Goal: Use online tool/utility: Utilize a website feature to perform a specific function

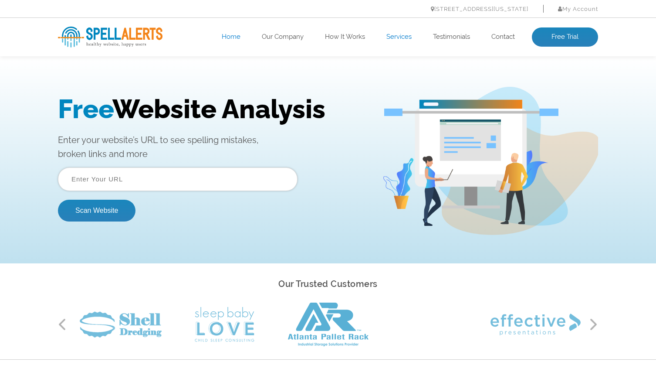
click at [401, 40] on link "Services" at bounding box center [398, 37] width 25 height 9
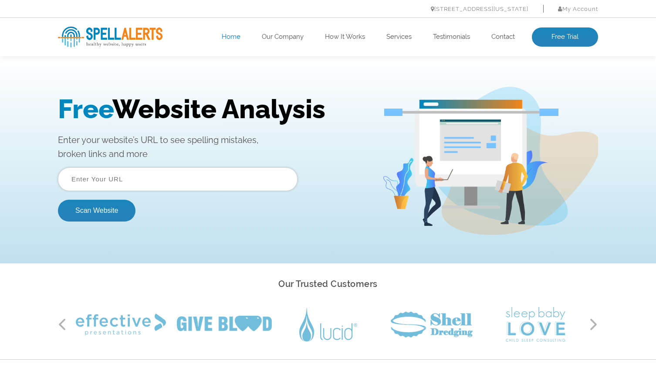
click at [119, 178] on input "text" at bounding box center [178, 179] width 240 height 24
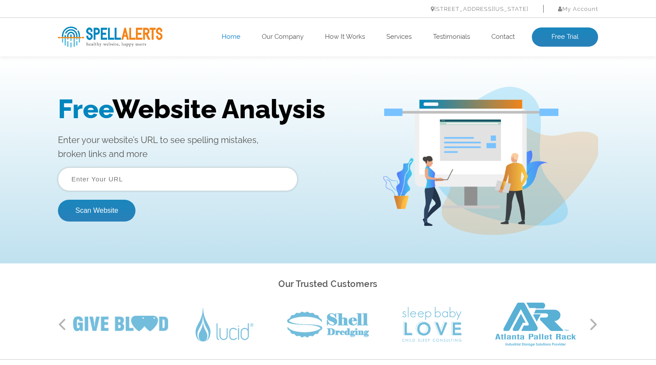
type input "[URL][DOMAIN_NAME]"
click at [112, 213] on button "Scan Website" at bounding box center [97, 211] width 78 height 22
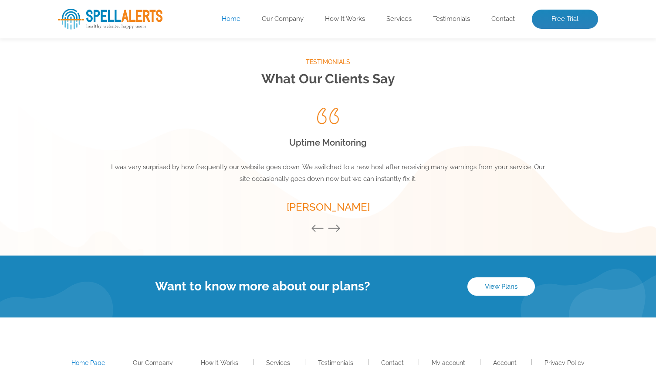
scroll to position [1206, 0]
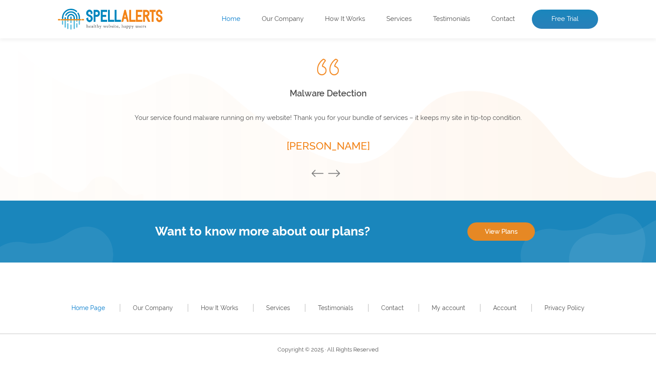
click at [505, 233] on link "View Plans" at bounding box center [502, 231] width 68 height 18
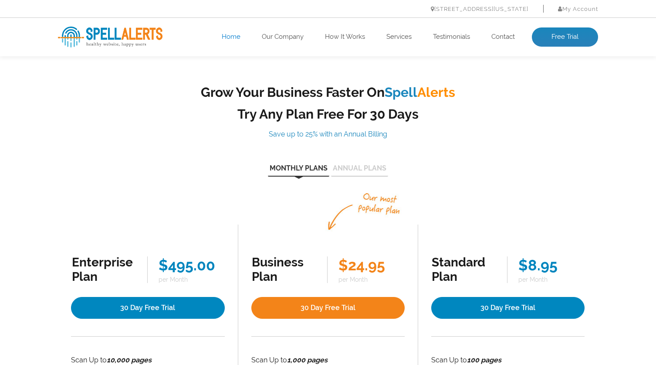
click at [232, 38] on link "Home" at bounding box center [231, 37] width 19 height 9
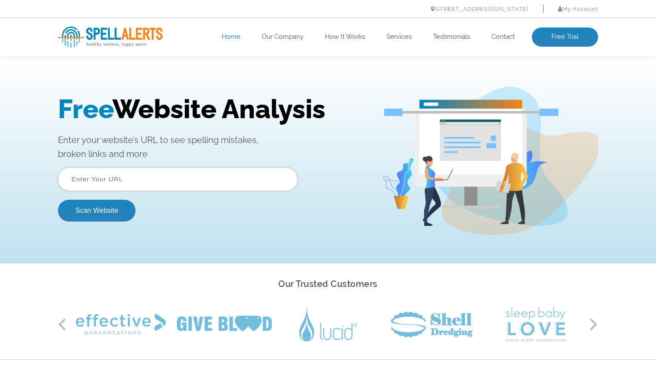
click at [159, 176] on input "text" at bounding box center [178, 179] width 240 height 24
type input "[URL][DOMAIN_NAME]"
click at [97, 211] on button "Scan Website" at bounding box center [97, 211] width 78 height 22
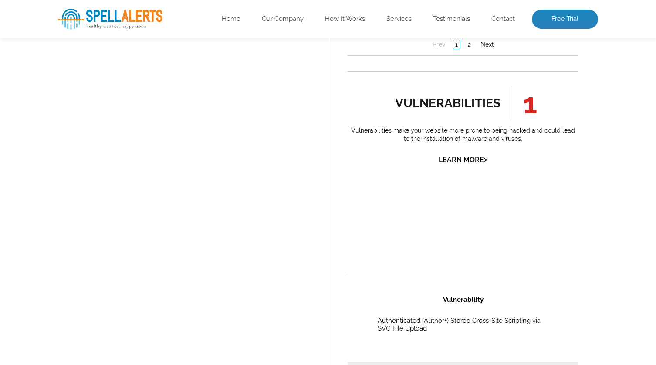
scroll to position [1046, 0]
